Goal: Navigation & Orientation: Find specific page/section

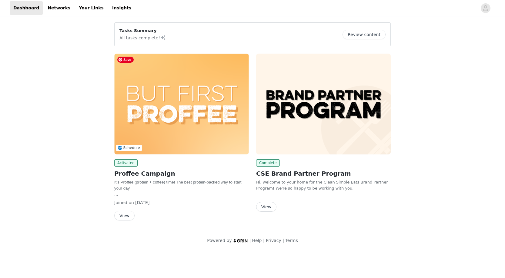
click at [160, 117] on img at bounding box center [181, 104] width 135 height 101
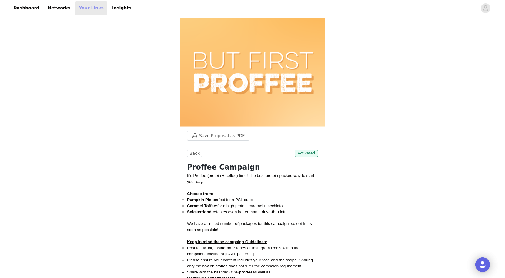
click at [79, 9] on link "Your Links" at bounding box center [91, 8] width 32 height 14
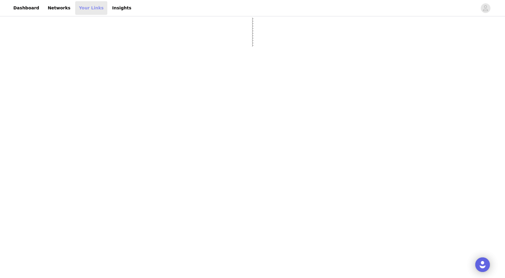
select select "12"
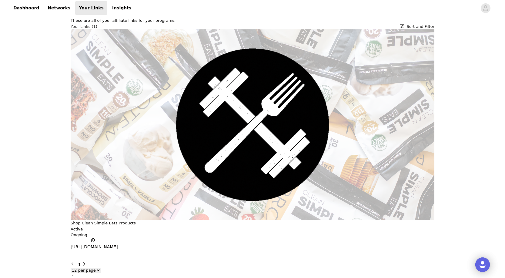
click at [178, 70] on div "Shop Clean Simple Eats Products Active Ongoing [URL][DOMAIN_NAME]" at bounding box center [253, 140] width 364 height 223
drag, startPoint x: 271, startPoint y: 76, endPoint x: 278, endPoint y: 76, distance: 6.4
click at [271, 76] on div "Shop Clean Simple Eats Products Active Ongoing [URL][DOMAIN_NAME]" at bounding box center [253, 140] width 364 height 223
click at [77, 257] on icon "button" at bounding box center [77, 257] width 0 height 0
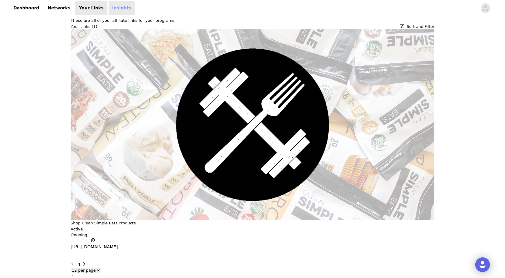
click at [109, 5] on link "Insights" at bounding box center [122, 8] width 26 height 14
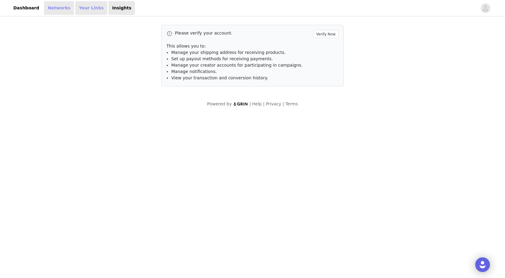
drag, startPoint x: 69, startPoint y: 8, endPoint x: 50, endPoint y: 7, distance: 18.5
click at [75, 8] on link "Your Links" at bounding box center [91, 8] width 32 height 14
select select "12"
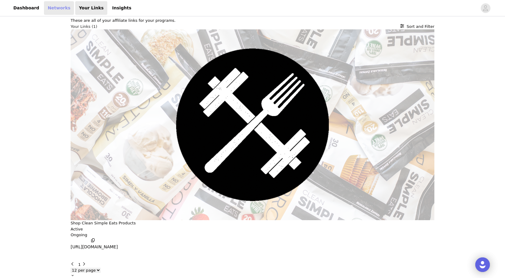
click at [50, 7] on link "Networks" at bounding box center [59, 8] width 30 height 14
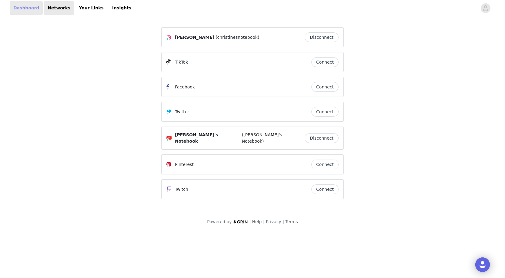
click at [23, 6] on link "Dashboard" at bounding box center [26, 8] width 33 height 14
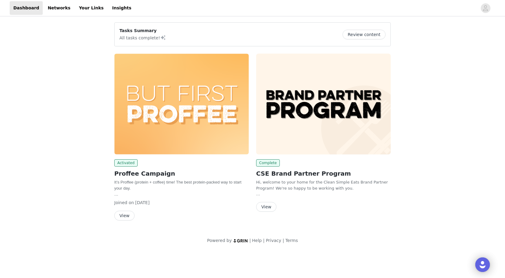
click at [273, 210] on button "View" at bounding box center [266, 207] width 20 height 10
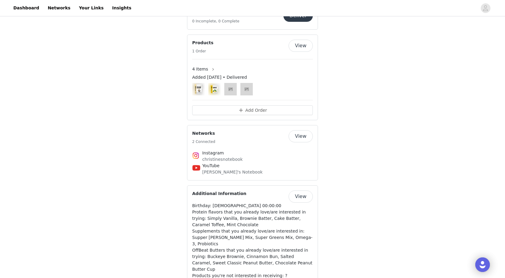
scroll to position [51, 0]
